Goal: Navigation & Orientation: Find specific page/section

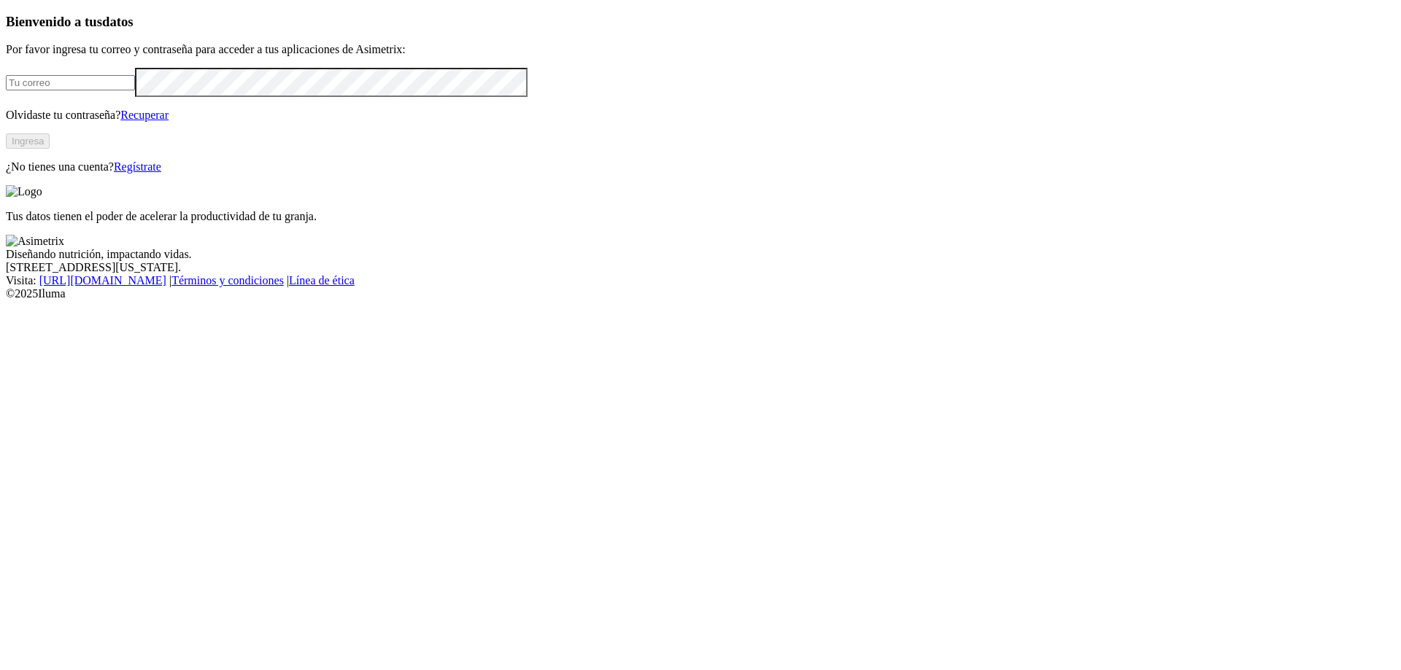
type input "[EMAIL_ADDRESS][PERSON_NAME][DOMAIN_NAME]"
click at [50, 149] on button "Ingresa" at bounding box center [28, 140] width 44 height 15
